Goal: Task Accomplishment & Management: Manage account settings

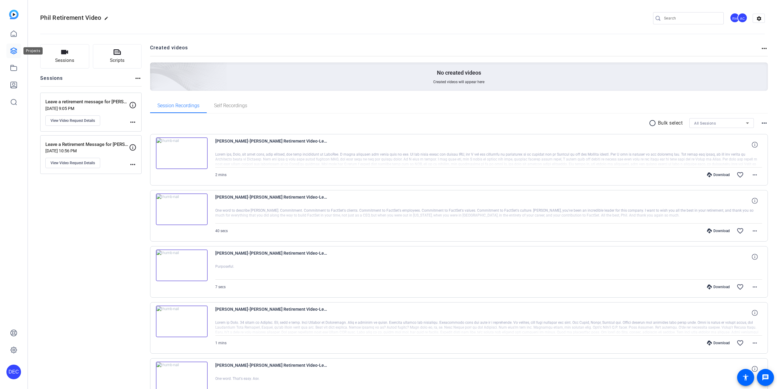
click at [14, 49] on icon at bounding box center [13, 50] width 7 height 7
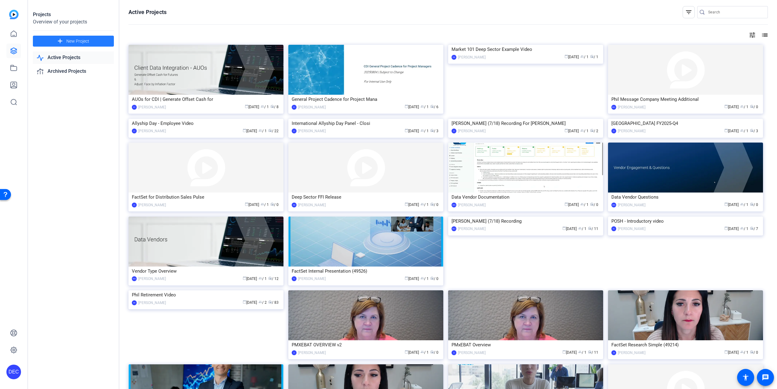
click at [66, 39] on span "New Project" at bounding box center [77, 41] width 23 height 6
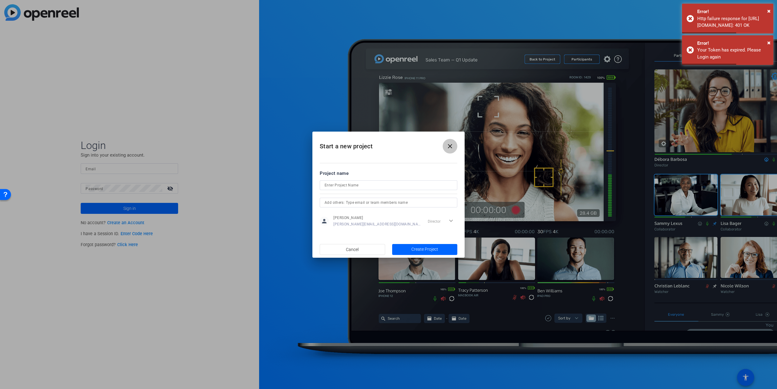
click at [451, 149] on mat-icon "close" at bounding box center [449, 146] width 7 height 7
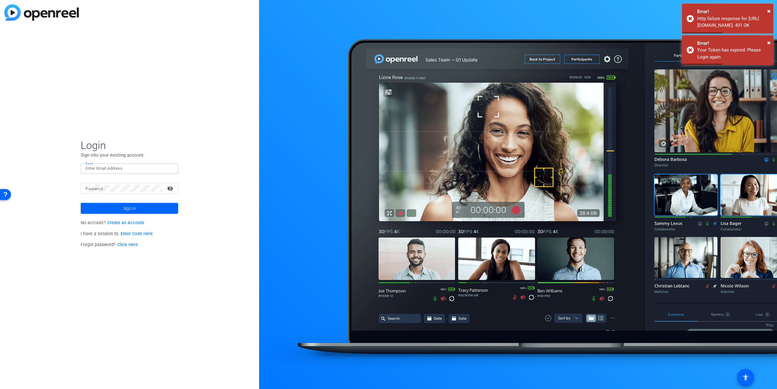
click at [111, 172] on input "Email" at bounding box center [130, 168] width 88 height 7
type input "[PERSON_NAME][EMAIL_ADDRESS][DOMAIN_NAME]"
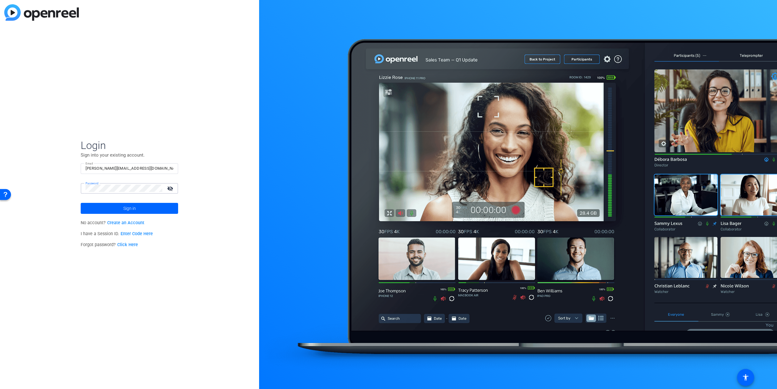
click at [81, 203] on button "Sign in" at bounding box center [129, 208] width 97 height 11
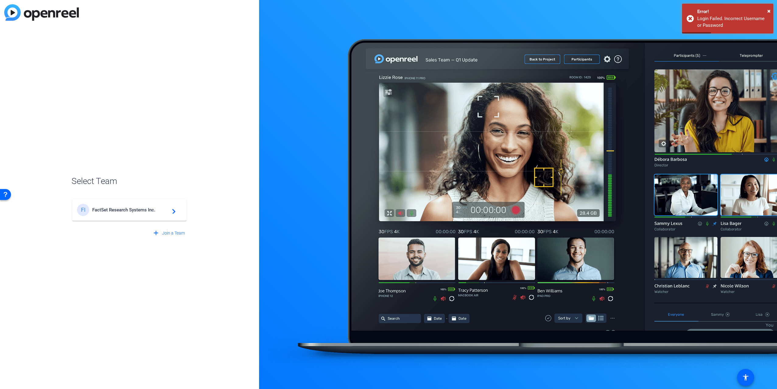
click at [101, 210] on span "FactSet Research Systems Inc." at bounding box center [130, 209] width 76 height 5
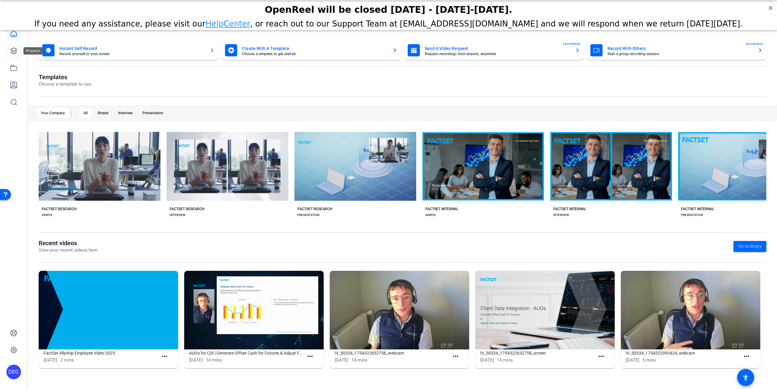
click at [14, 51] on icon at bounding box center [13, 50] width 7 height 7
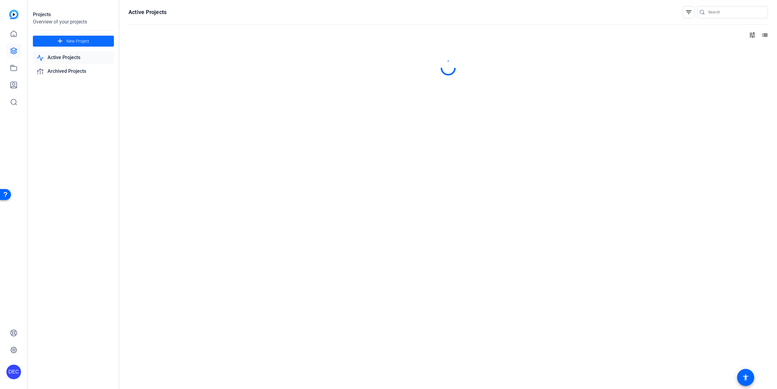
click at [58, 39] on mat-icon "add" at bounding box center [60, 41] width 8 height 8
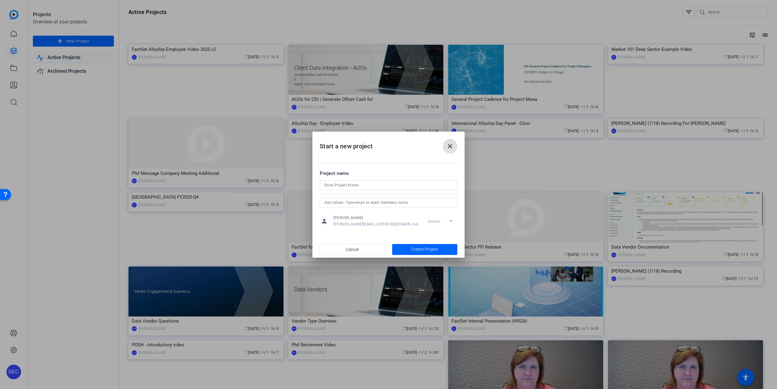
click at [365, 181] on input at bounding box center [389, 184] width 128 height 7
type input "APAC KickOff - Awards Nomination"
click at [440, 244] on span "button" at bounding box center [424, 249] width 65 height 15
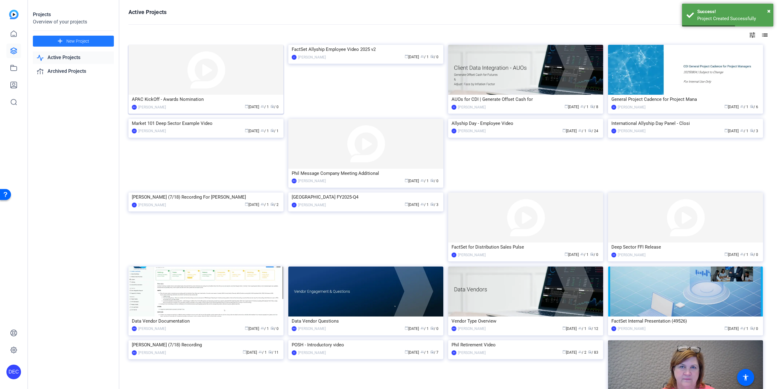
click at [203, 79] on img at bounding box center [206, 70] width 155 height 50
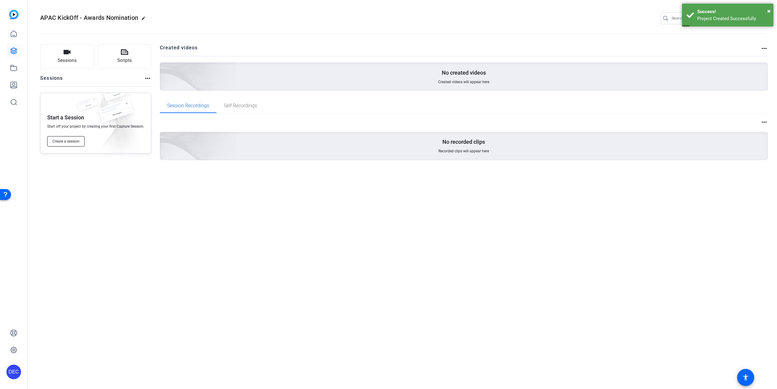
click at [78, 140] on span "Create a session" at bounding box center [65, 141] width 27 height 5
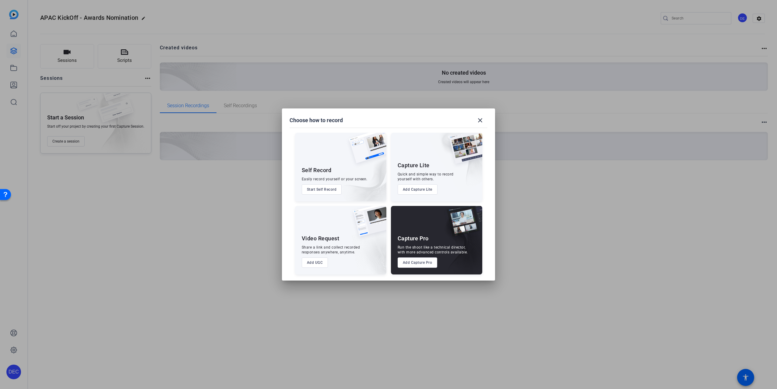
click at [329, 190] on button "Start Self Record" at bounding box center [322, 189] width 40 height 10
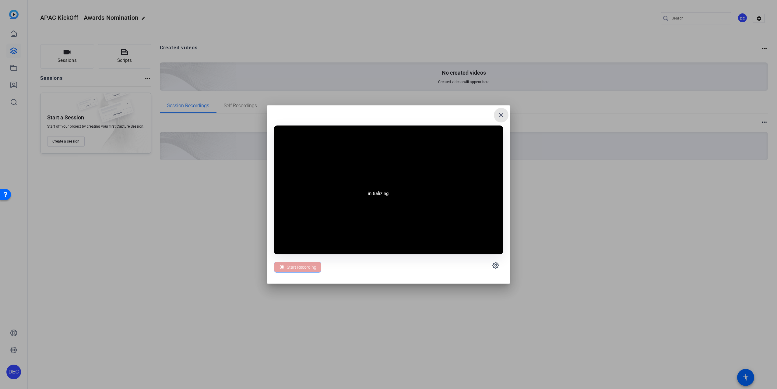
drag, startPoint x: 500, startPoint y: 114, endPoint x: 442, endPoint y: 119, distance: 58.1
click at [500, 114] on mat-icon "close" at bounding box center [501, 114] width 7 height 7
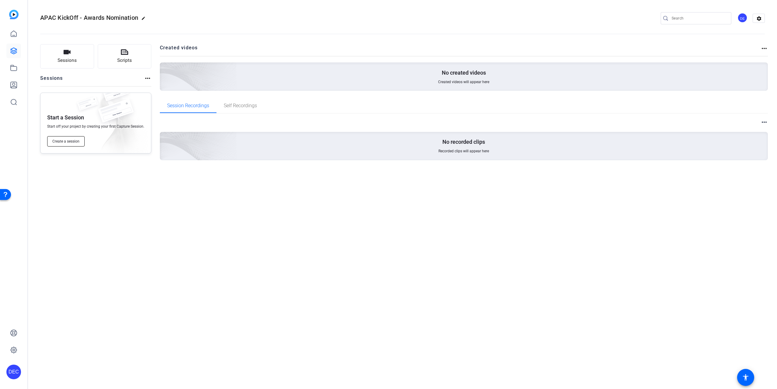
click at [59, 142] on span "Create a session" at bounding box center [65, 141] width 27 height 5
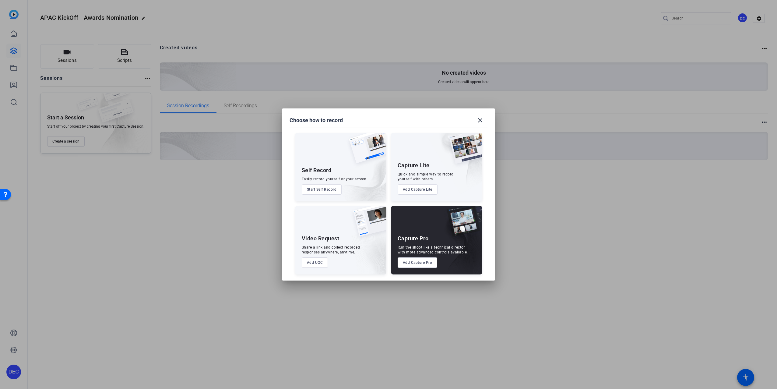
click at [306, 261] on button "Add UGC" at bounding box center [315, 262] width 26 height 10
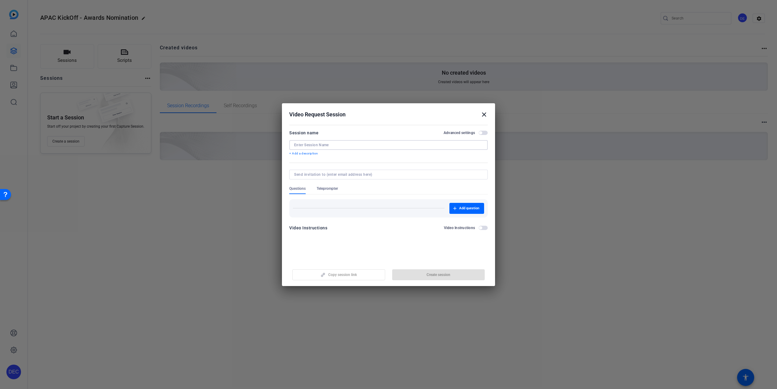
click at [350, 146] on input at bounding box center [388, 145] width 189 height 5
type input "APAC KickOff - Awards Nomination"
click at [373, 236] on mat-dialog-content "Session name Advanced settings APAC KickOff - Awards Nomination + Add a descrip…" at bounding box center [388, 182] width 213 height 119
click at [305, 155] on p "+ Add a description" at bounding box center [388, 153] width 199 height 5
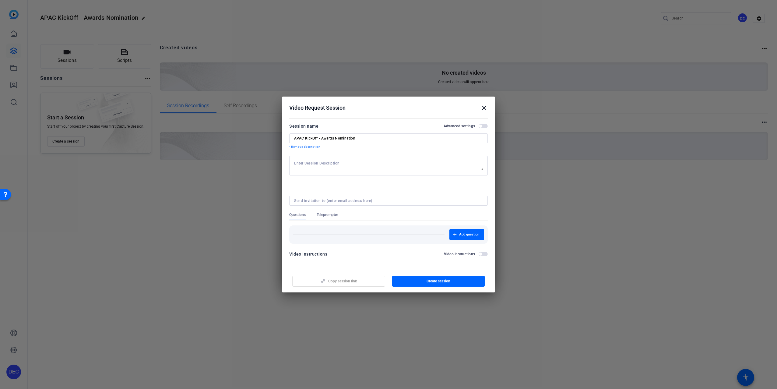
click at [330, 165] on textarea at bounding box center [388, 166] width 189 height 10
type textarea "Stay in a well-lit area. Place your body at the center of the camera. And don't…"
click at [456, 281] on span "button" at bounding box center [438, 281] width 93 height 15
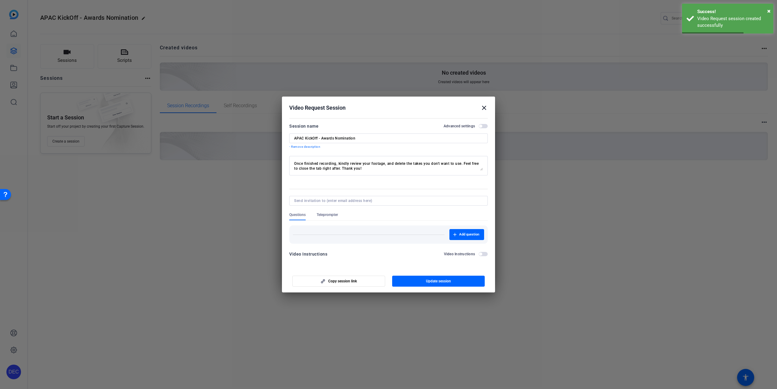
click at [386, 168] on textarea "Stay in a well-lit area. Place your body at the center of the camera. And don't…" at bounding box center [388, 166] width 189 height 10
click at [338, 284] on span "button" at bounding box center [339, 281] width 92 height 15
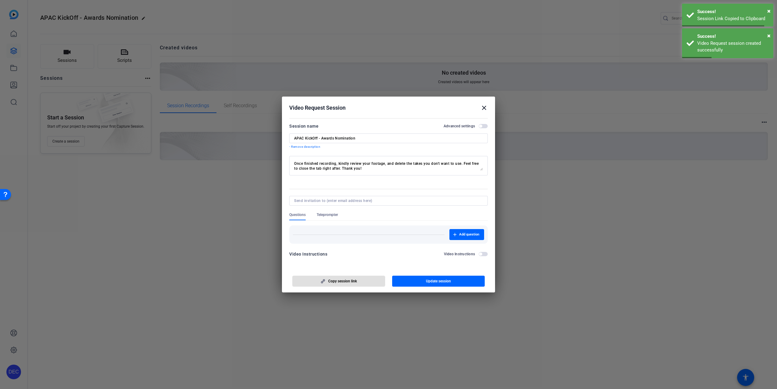
click at [352, 264] on mat-dialog-content "Session name Advanced settings APAC KickOff - Awards Nomination - Remove descri…" at bounding box center [388, 192] width 213 height 152
click at [345, 279] on span "Copy session link" at bounding box center [342, 281] width 29 height 5
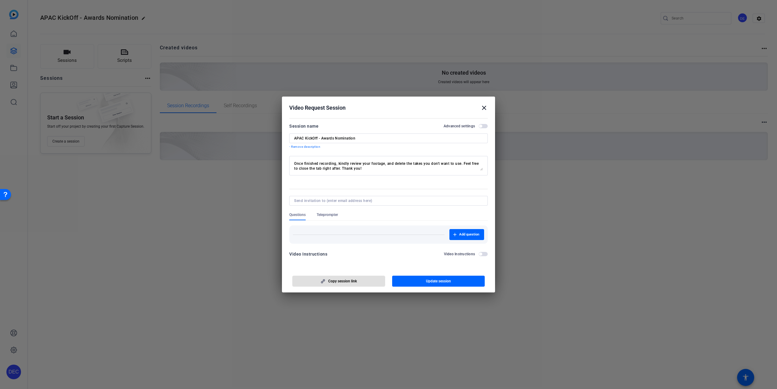
click at [484, 108] on mat-icon "close" at bounding box center [484, 107] width 7 height 7
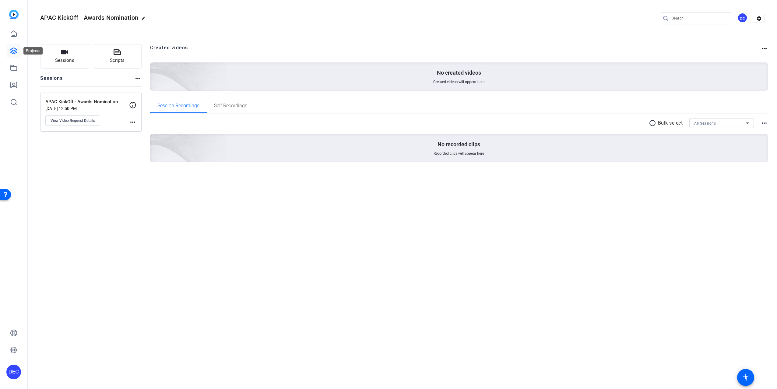
click at [13, 48] on icon at bounding box center [13, 50] width 7 height 7
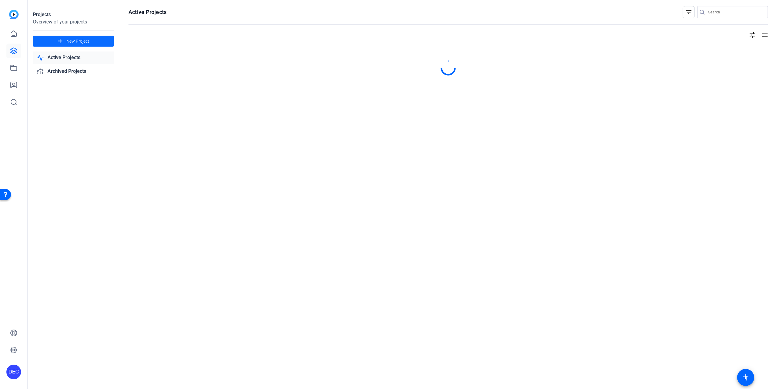
click at [53, 38] on span at bounding box center [73, 41] width 81 height 15
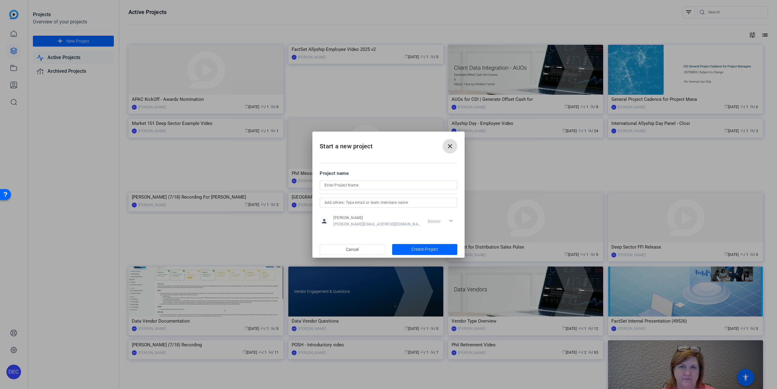
click at [456, 145] on span at bounding box center [450, 146] width 15 height 15
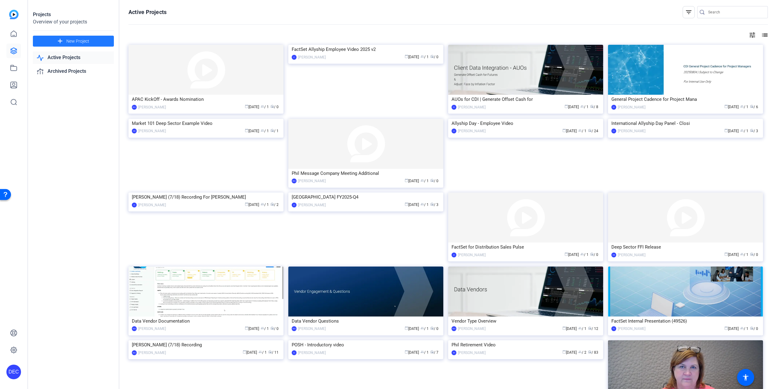
drag, startPoint x: 179, startPoint y: 54, endPoint x: 178, endPoint y: 43, distance: 10.7
click at [179, 54] on img at bounding box center [206, 70] width 155 height 50
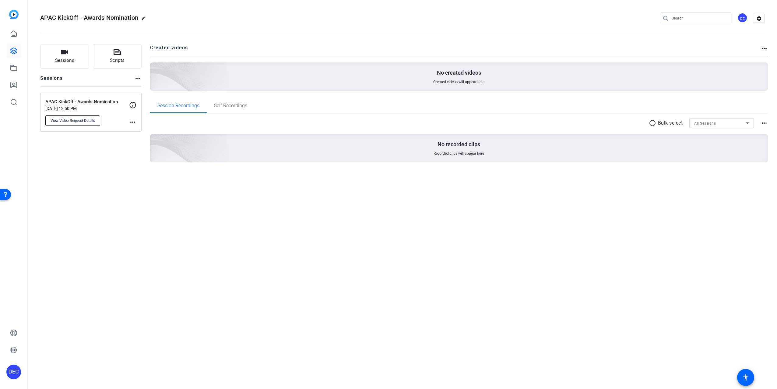
click at [93, 120] on span "View Video Request Details" at bounding box center [73, 120] width 44 height 5
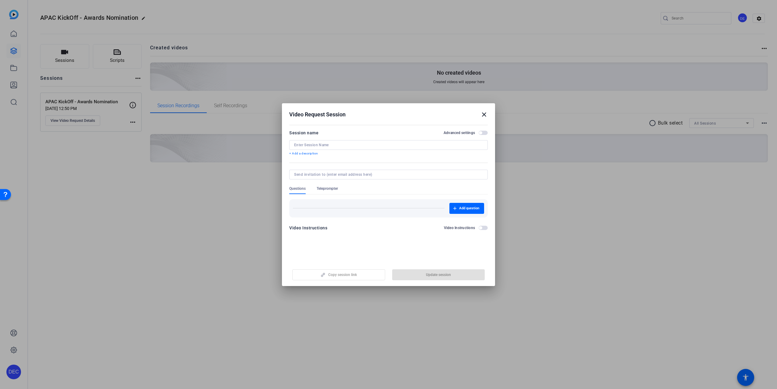
type input "APAC KickOff - Awards Nomination"
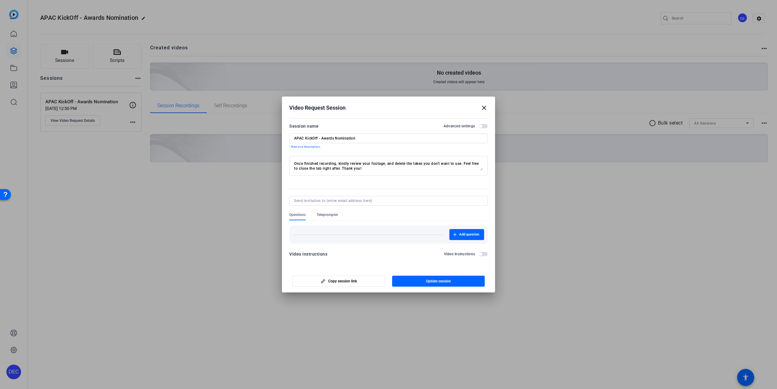
scroll to position [10, 0]
drag, startPoint x: 294, startPoint y: 163, endPoint x: 401, endPoint y: 173, distance: 107.9
click at [401, 173] on div "Stay in a well-lit area. Place your body at the center of the camera. And don't…" at bounding box center [388, 165] width 199 height 19
click at [320, 164] on textarea "Stay in a well-lit area. Place your body at the center of the camera. And don't…" at bounding box center [388, 166] width 189 height 10
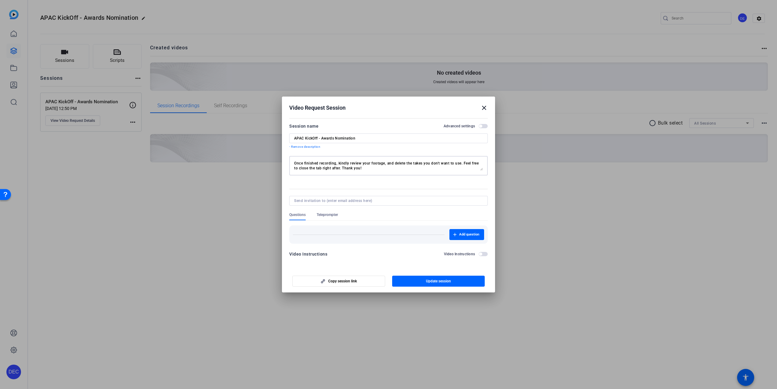
click at [320, 164] on textarea "Stay in a well-lit area. Place your body at the center of the camera. And don't…" at bounding box center [388, 166] width 189 height 10
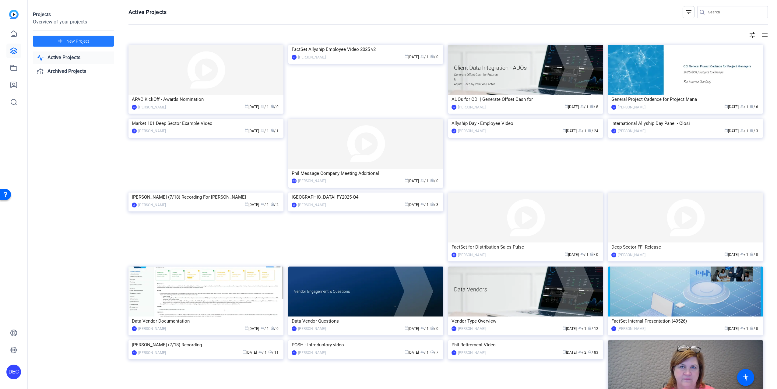
click at [79, 38] on span "New Project" at bounding box center [77, 41] width 23 height 6
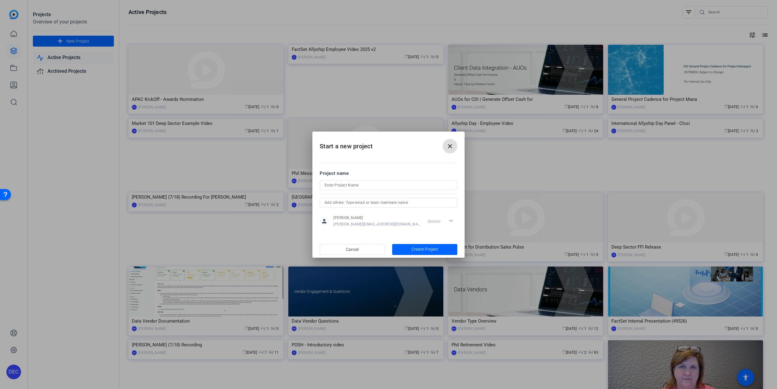
click at [387, 185] on input at bounding box center [389, 184] width 128 height 7
type input "APAC KickOff - Client Testimony"
click at [408, 249] on span "button" at bounding box center [424, 249] width 65 height 15
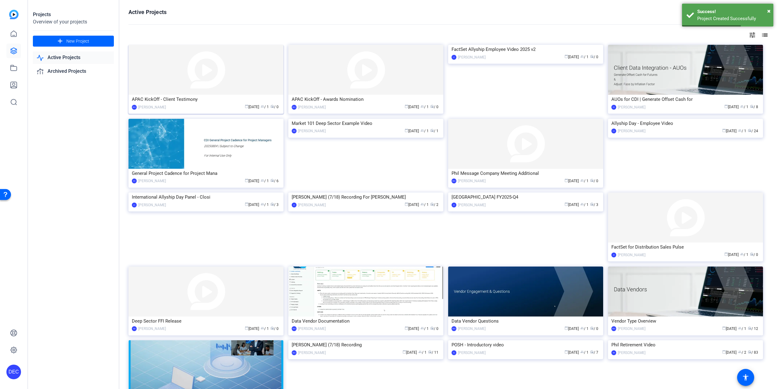
click at [192, 81] on img at bounding box center [206, 70] width 155 height 50
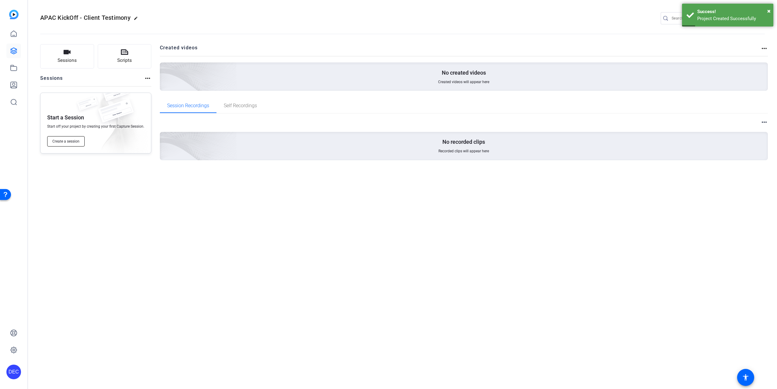
click at [65, 143] on span "Create a session" at bounding box center [65, 141] width 27 height 5
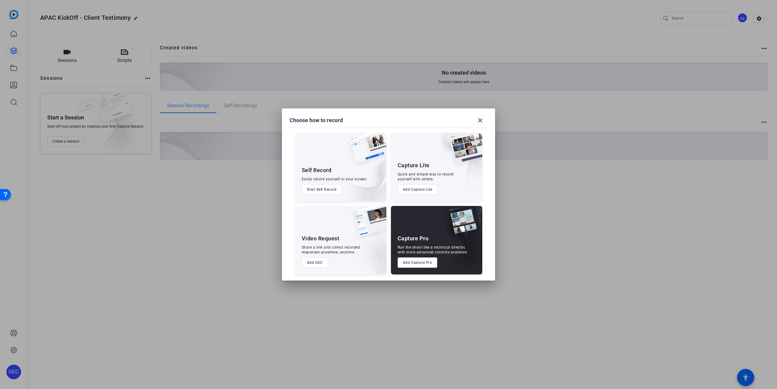
click at [317, 263] on button "Add UGC" at bounding box center [315, 262] width 26 height 10
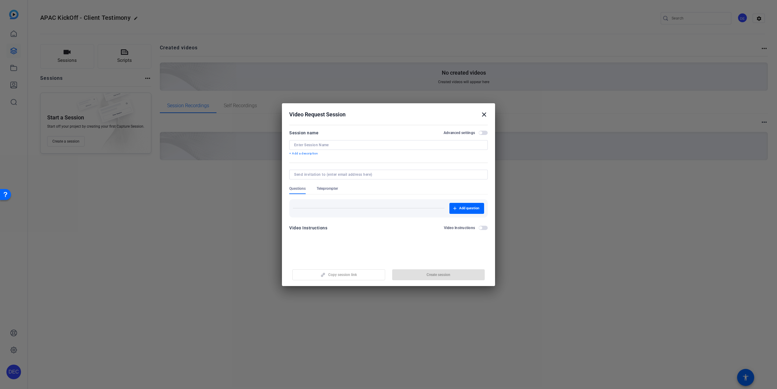
click at [317, 148] on div at bounding box center [388, 145] width 189 height 10
click at [320, 146] on input at bounding box center [388, 145] width 189 height 5
type input "APAC KickOff - Client Testimony"
click at [322, 172] on input at bounding box center [387, 174] width 186 height 5
paste input "https://capture.openreel.com/ugc-subject/c681e02b050e5b43b035075cdcda41938406b3…"
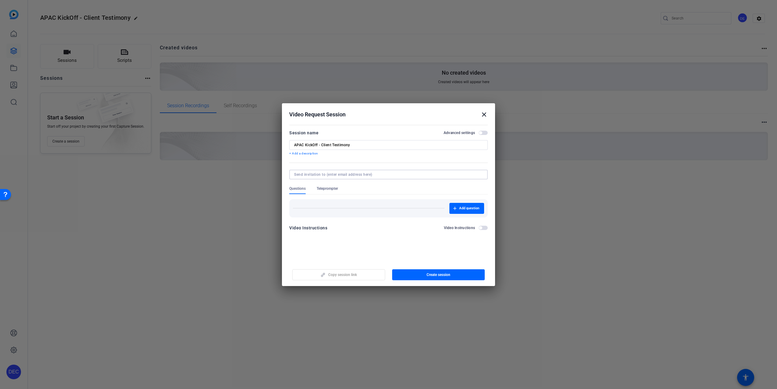
type input "https://capture.openreel.com/ugc-subject/c681e02b050e5b43b035075cdcda41938406b3…"
click at [309, 154] on p "+ Add a description" at bounding box center [388, 153] width 199 height 5
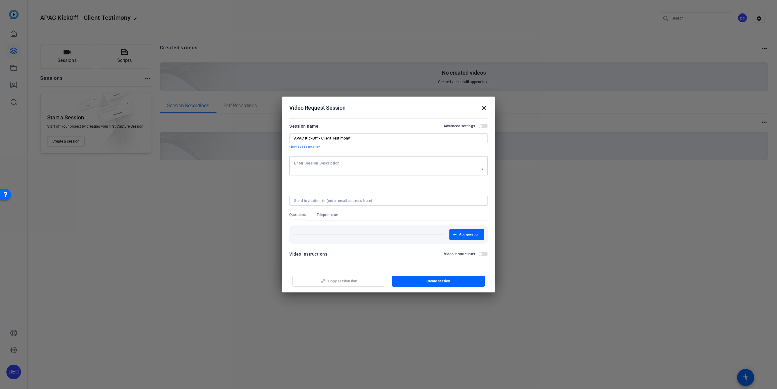
click at [315, 169] on textarea at bounding box center [388, 166] width 189 height 10
paste textarea "Stay in a well-lit area. Place your body at the center of the camera. And don't…"
type textarea "Stay in a well-lit area. Place your body at the center of the camera. And don't…"
click at [424, 283] on span "button" at bounding box center [438, 281] width 93 height 15
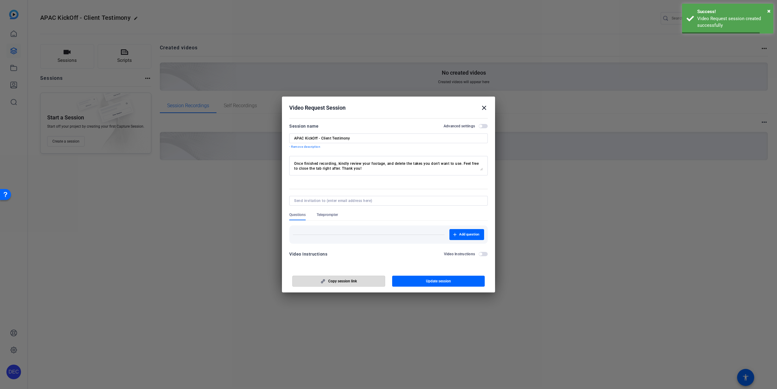
click at [360, 282] on span "button" at bounding box center [339, 281] width 92 height 15
click at [356, 268] on mat-dialog-actions "Copy session link Update session" at bounding box center [388, 280] width 213 height 24
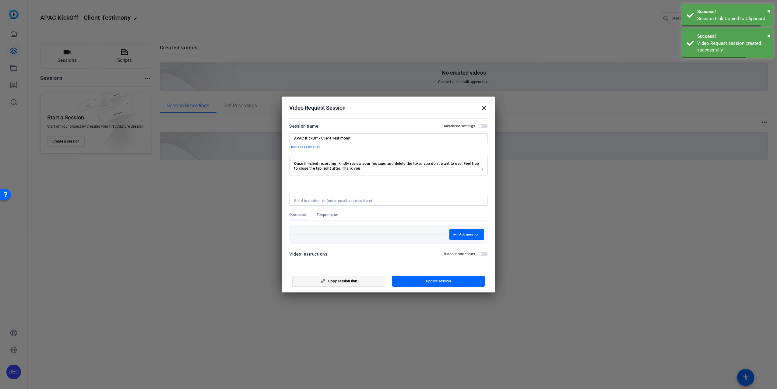
click at [355, 280] on span "Copy session link" at bounding box center [342, 281] width 29 height 5
